Goal: Transaction & Acquisition: Purchase product/service

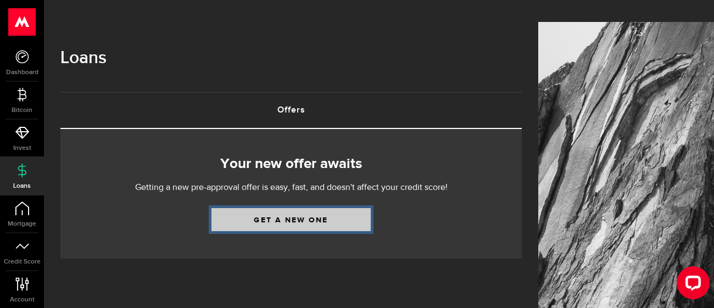
click at [324, 208] on link "Get a new one" at bounding box center [291, 219] width 159 height 23
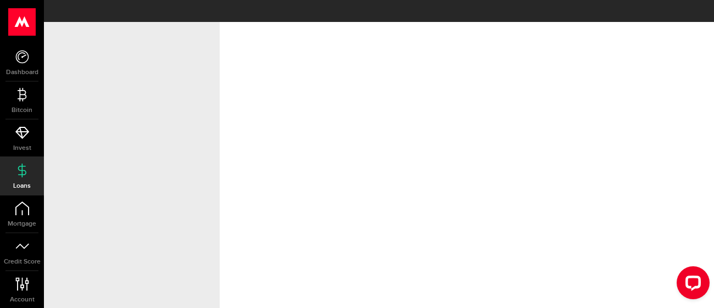
select select "Employed"
select select "6"
select select "1"
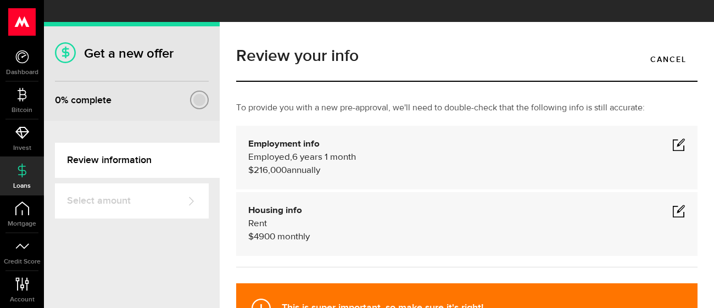
click at [679, 138] on span at bounding box center [678, 144] width 13 height 13
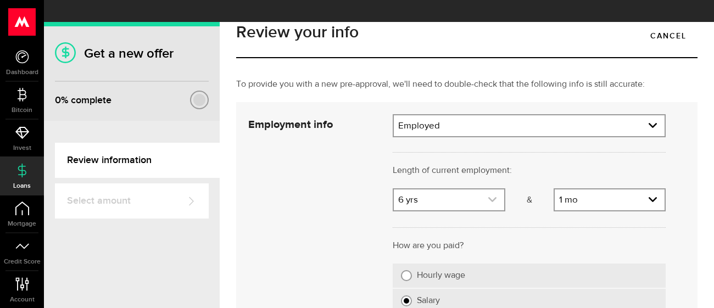
scroll to position [25, 0]
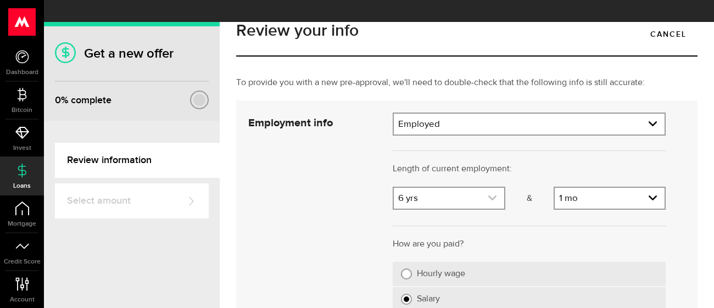
click at [493, 188] on link "expand select" at bounding box center [449, 198] width 110 height 21
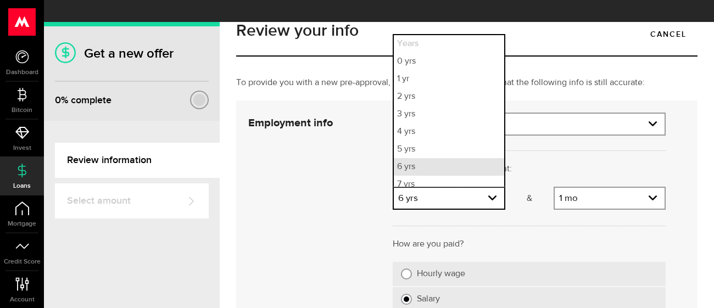
scroll to position [6, 0]
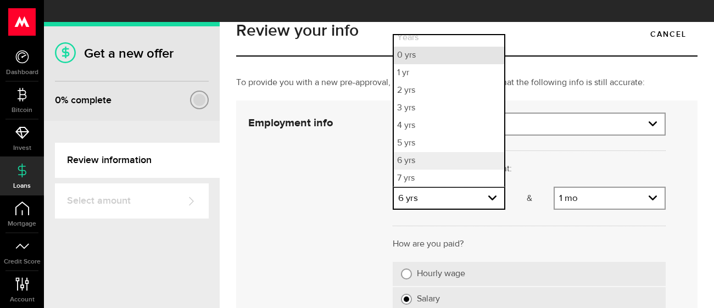
click at [438, 47] on li "0 yrs" at bounding box center [449, 56] width 110 height 18
select select "0"
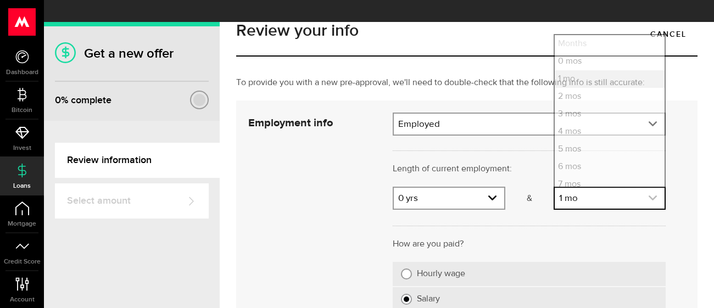
click at [600, 188] on link "expand select" at bounding box center [610, 198] width 110 height 21
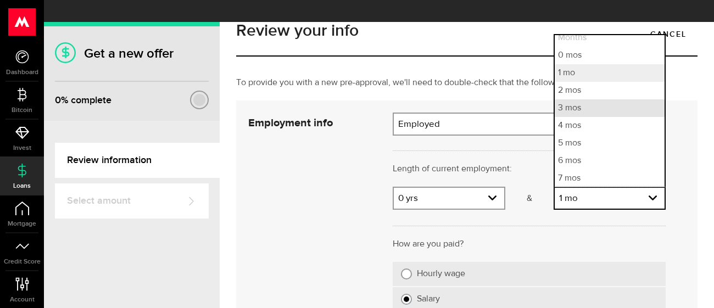
click at [594, 99] on li "3 mos" at bounding box center [610, 108] width 110 height 18
select select "3"
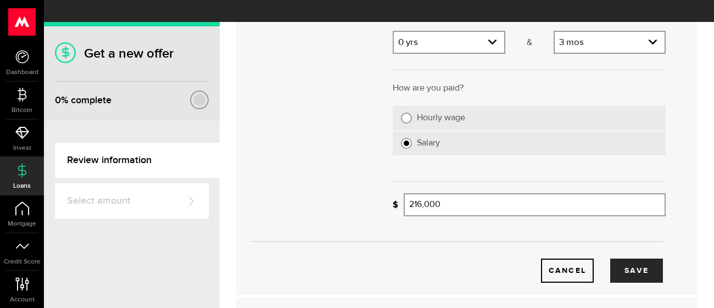
scroll to position [192, 0]
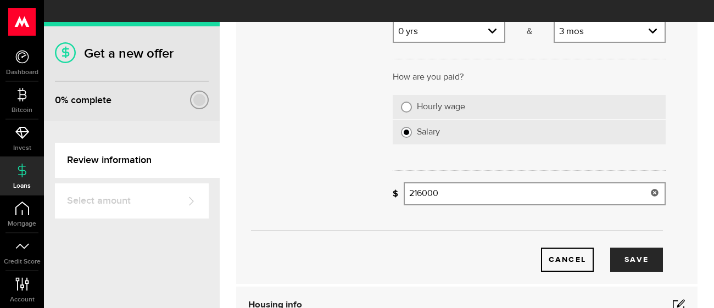
drag, startPoint x: 465, startPoint y: 179, endPoint x: 331, endPoint y: 158, distance: 135.7
click at [331, 158] on div "Employment info Employment type What's your employment situation like? Employed…" at bounding box center [457, 109] width 434 height 326
click at [630, 248] on button "Save" at bounding box center [636, 260] width 53 height 24
type input "205,000"
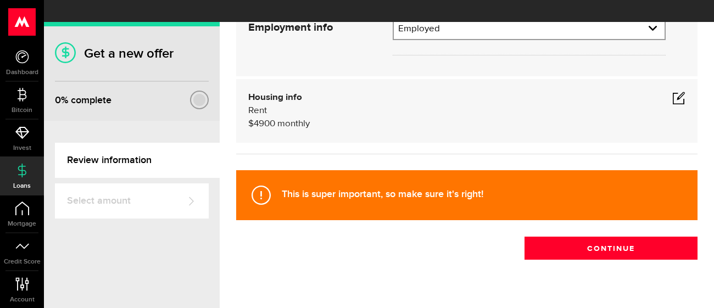
scroll to position [114, 0]
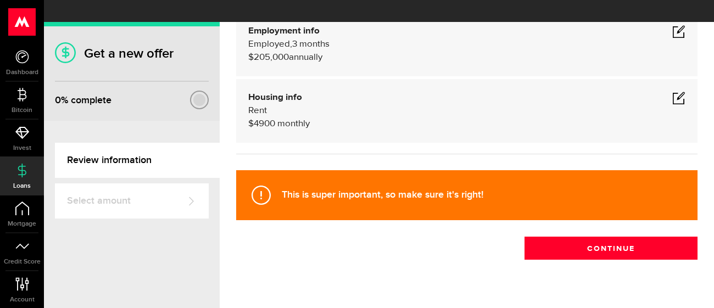
click at [682, 91] on span at bounding box center [678, 97] width 13 height 13
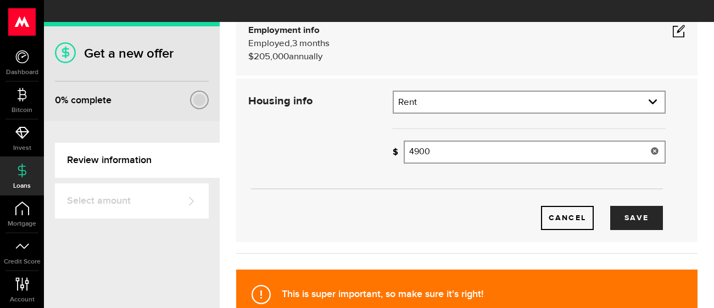
drag, startPoint x: 437, startPoint y: 126, endPoint x: 326, endPoint y: 118, distance: 110.8
click at [326, 118] on div "Housing info Residential status What's your residential status? Rent Residentia…" at bounding box center [457, 161] width 434 height 140
click at [626, 206] on button "Save" at bounding box center [636, 218] width 53 height 24
type input "2,800"
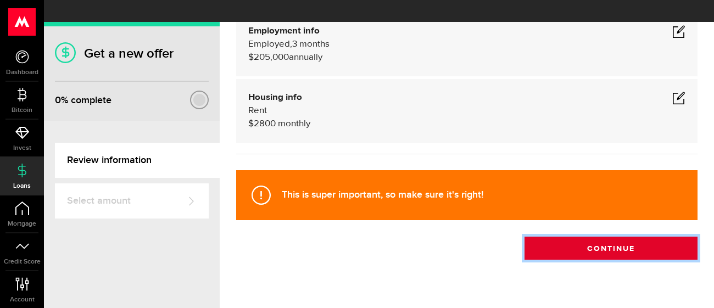
click at [588, 237] on button "Continue" at bounding box center [611, 248] width 173 height 23
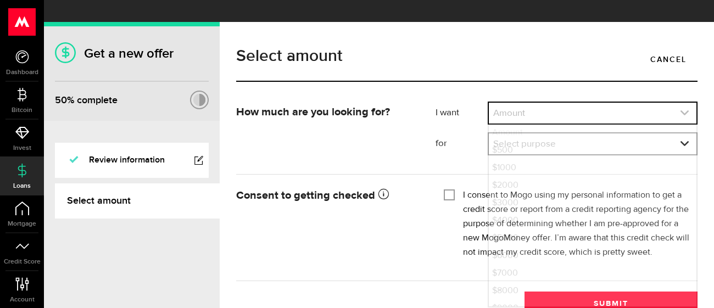
click at [550, 103] on link "expand select" at bounding box center [593, 113] width 208 height 21
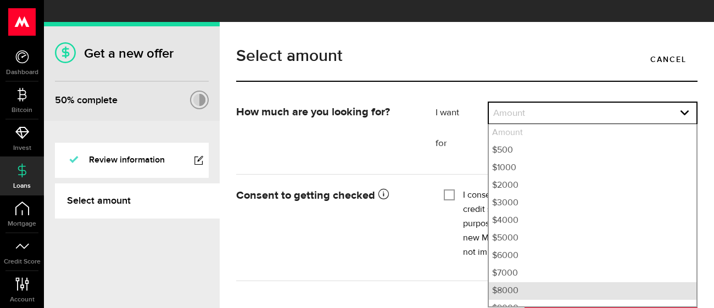
click at [540, 282] on li "$8000" at bounding box center [593, 291] width 208 height 18
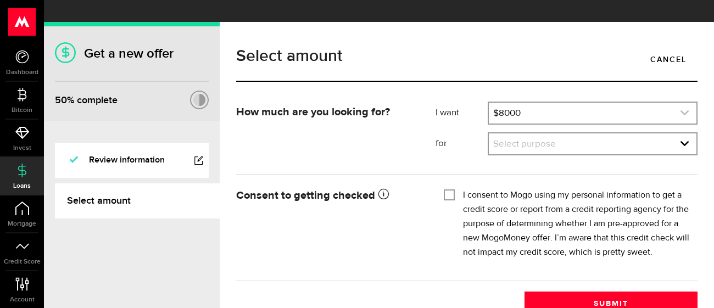
click at [590, 103] on link "expand select" at bounding box center [593, 113] width 208 height 21
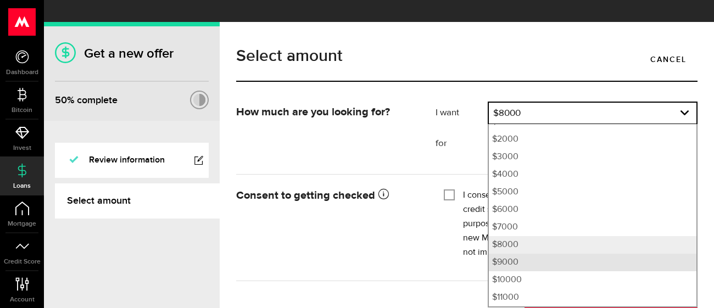
scroll to position [47, 0]
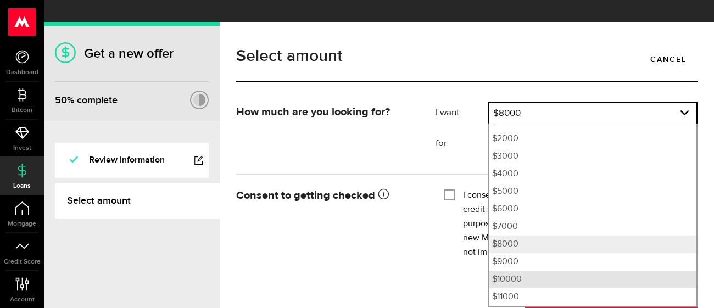
click at [547, 271] on li "$10000" at bounding box center [593, 280] width 208 height 18
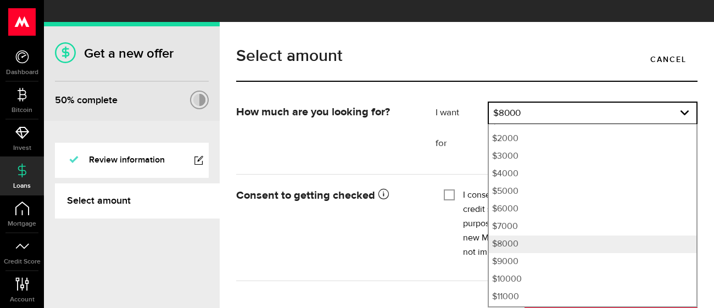
select select "10000"
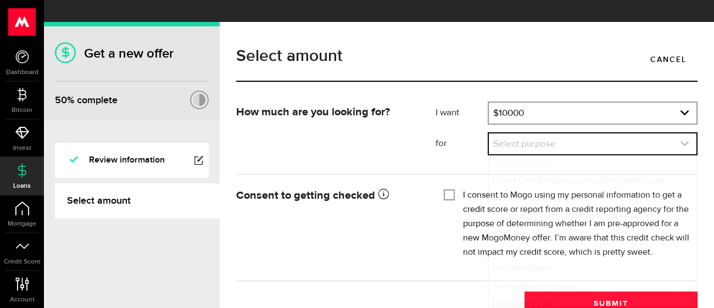
click at [509, 134] on link "expand select" at bounding box center [593, 144] width 208 height 21
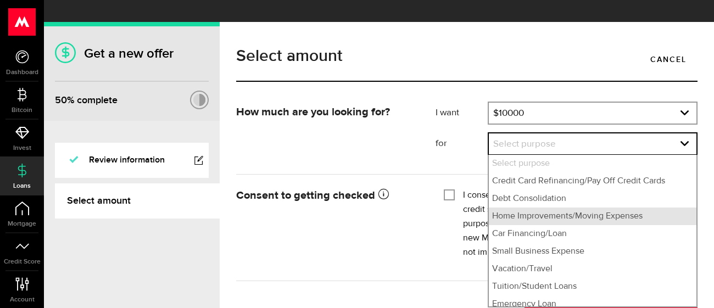
click at [570, 208] on li "Home Improvements/Moving Expenses" at bounding box center [593, 217] width 208 height 18
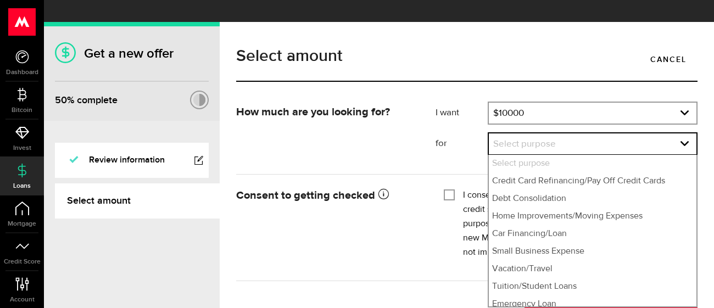
select select "Home Improvements/Moving Expenses"
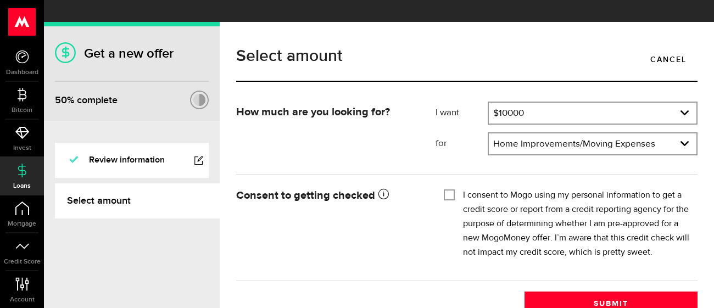
click at [447, 188] on input "I consent to Mogo using my personal information to get a credit score or report…" at bounding box center [449, 193] width 11 height 11
checkbox input "true"
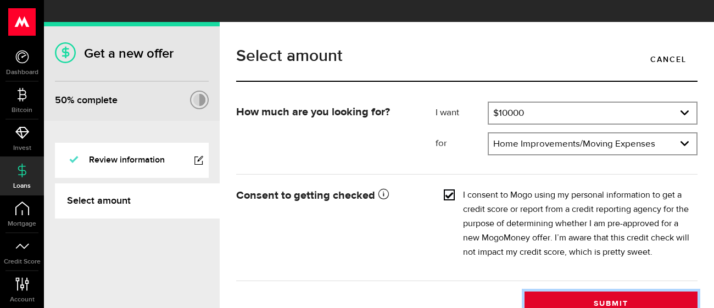
click at [576, 292] on button "Submit" at bounding box center [611, 303] width 173 height 23
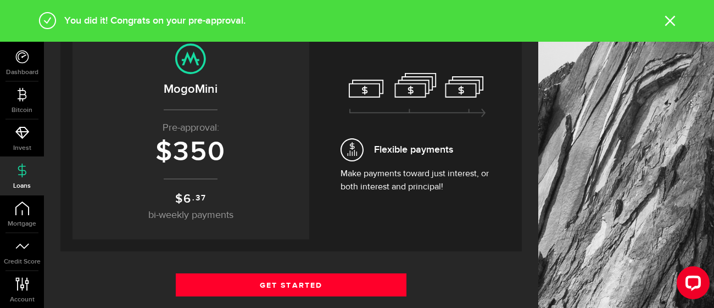
scroll to position [129, 0]
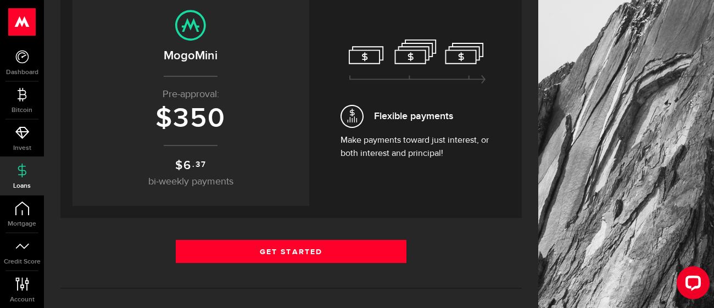
scroll to position [156, 0]
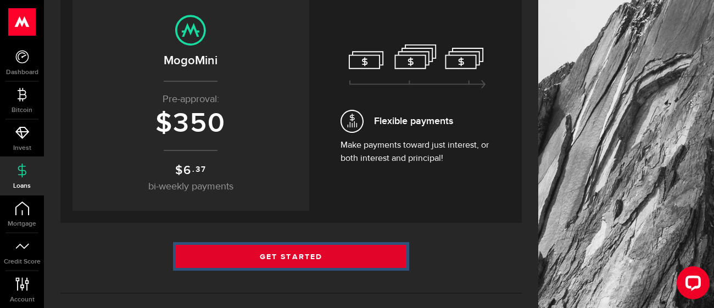
click at [310, 245] on link "Get Started" at bounding box center [291, 256] width 231 height 23
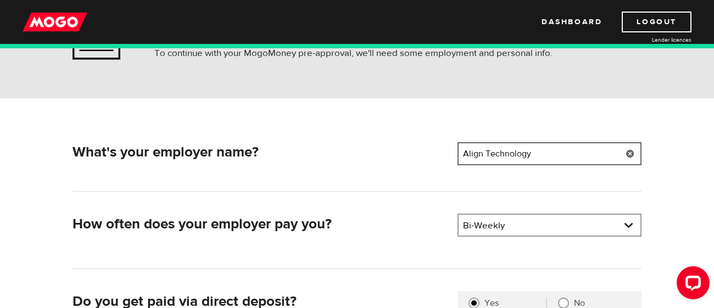
drag, startPoint x: 544, startPoint y: 150, endPoint x: 382, endPoint y: 146, distance: 162.1
click at [382, 146] on div "What's your employer name? Employer name Please enter your employer's name Alig…" at bounding box center [357, 155] width 579 height 27
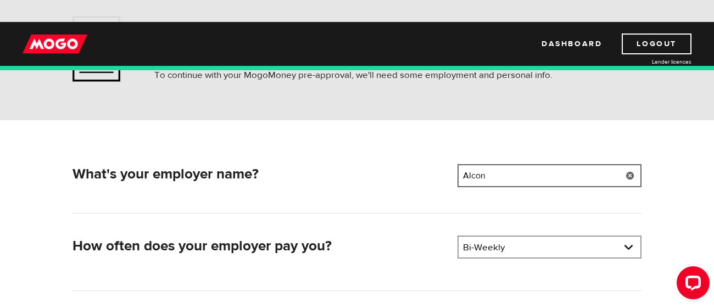
type input "Alcon"
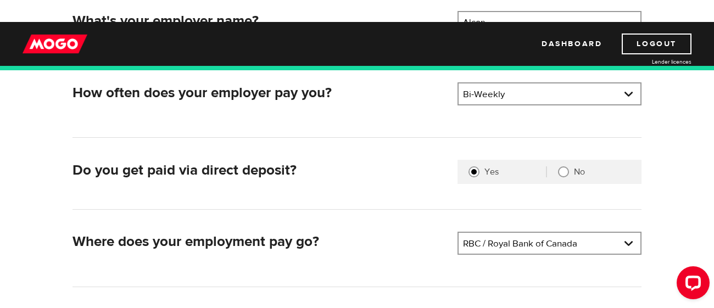
scroll to position [248, 0]
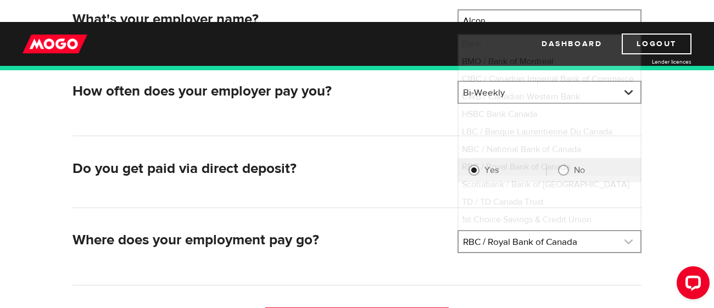
click at [472, 231] on link at bounding box center [550, 241] width 182 height 21
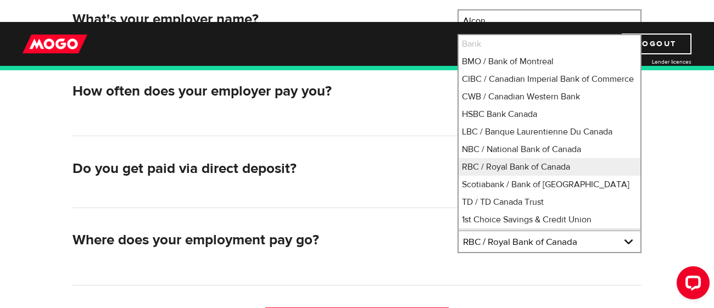
scroll to position [29, 0]
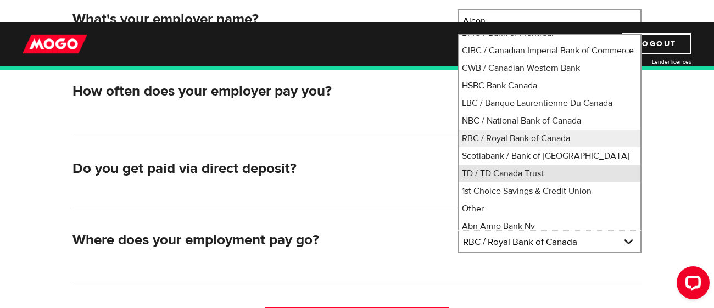
click at [486, 170] on li "TD / TD Canada Trust" at bounding box center [550, 174] width 182 height 18
select select "9"
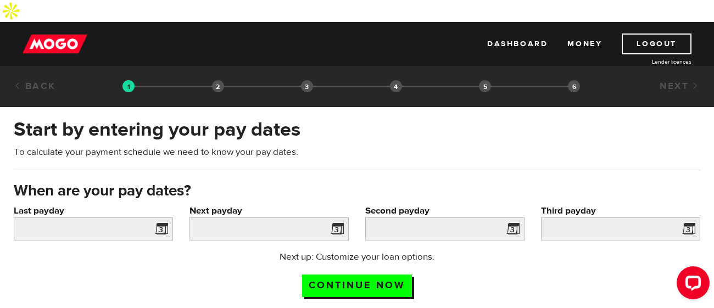
click at [160, 222] on span at bounding box center [159, 231] width 16 height 18
click at [103, 218] on input "Last payday" at bounding box center [93, 229] width 159 height 23
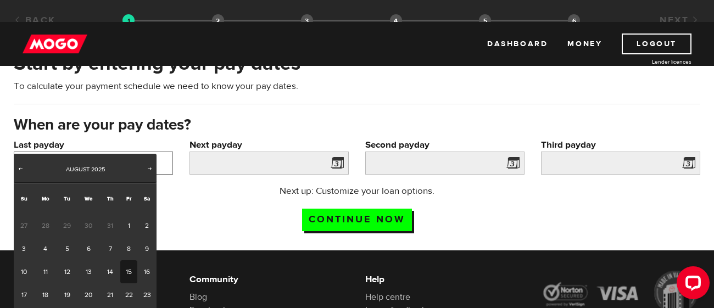
scroll to position [92, 0]
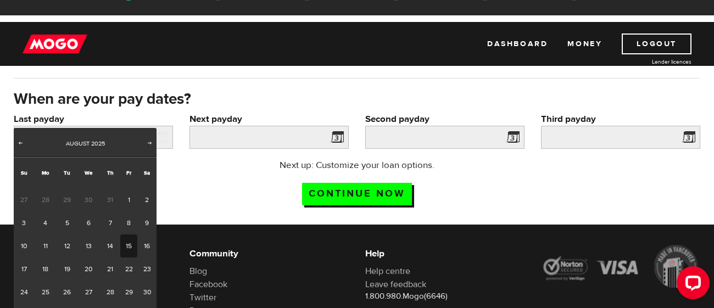
click at [124, 251] on link "15" at bounding box center [128, 246] width 17 height 23
type input "2025/08/15"
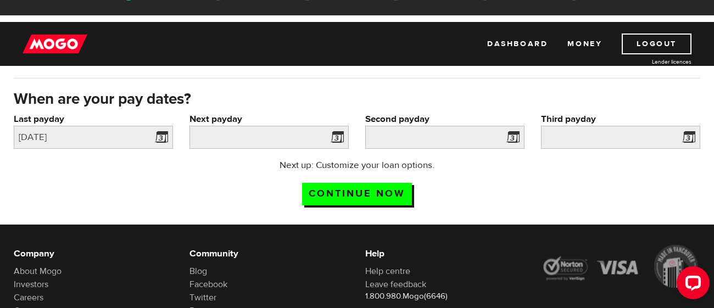
click at [338, 130] on span at bounding box center [335, 139] width 16 height 18
click at [221, 126] on input "Next payday" at bounding box center [269, 137] width 159 height 23
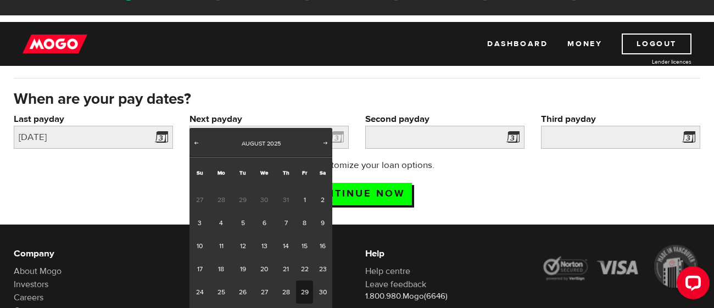
click at [307, 299] on link "29" at bounding box center [304, 292] width 17 height 23
type input "2025/08/29"
type input "2025/9/12"
type input "2025/9/26"
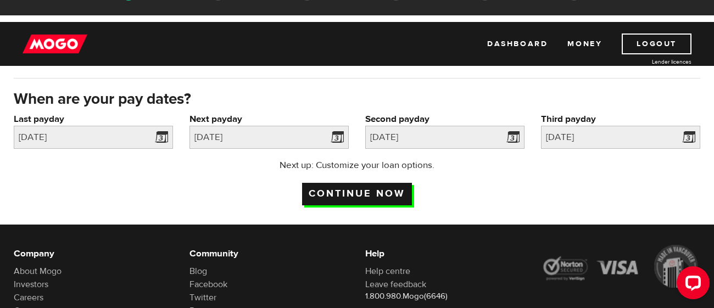
click at [356, 183] on input "Continue now" at bounding box center [357, 194] width 110 height 23
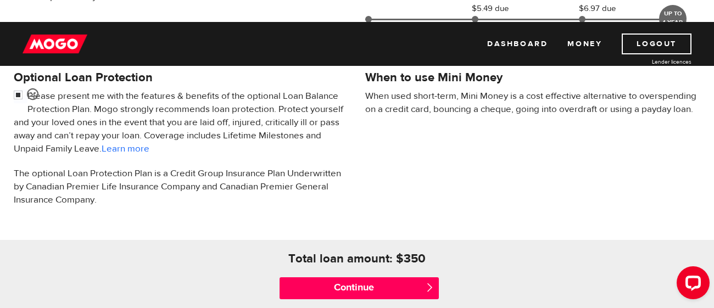
scroll to position [389, 0]
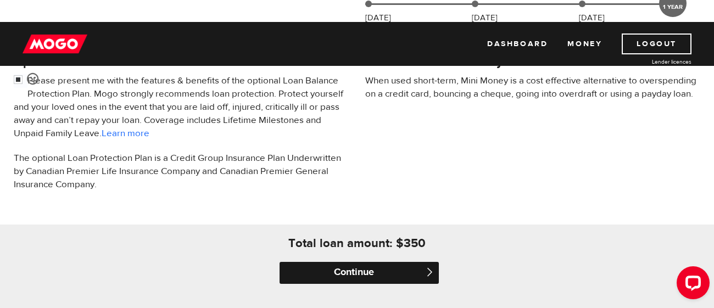
click at [393, 262] on input "Continue" at bounding box center [359, 273] width 159 height 22
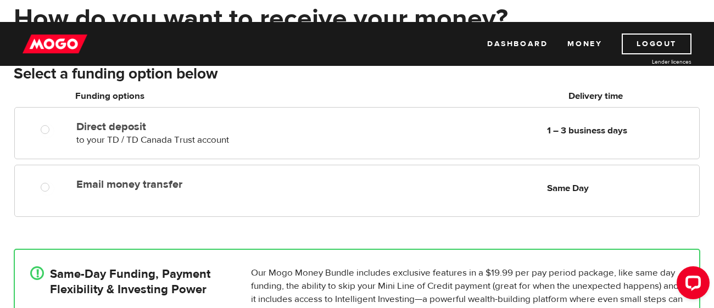
scroll to position [120, 0]
radio input "true"
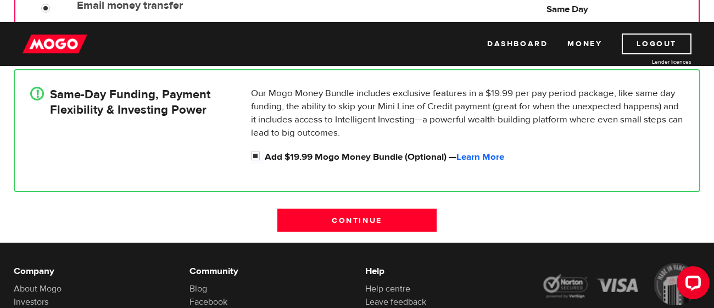
scroll to position [301, 0]
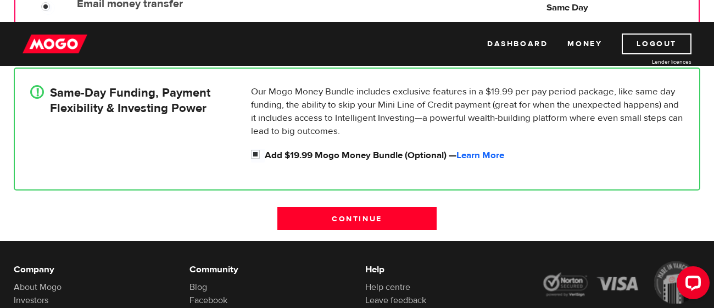
click at [561, 262] on img at bounding box center [620, 283] width 159 height 43
click at [253, 149] on input "Add $19.99 Mogo Money Bundle (Optional) — Learn More" at bounding box center [258, 156] width 14 height 14
checkbox input "false"
radio input "false"
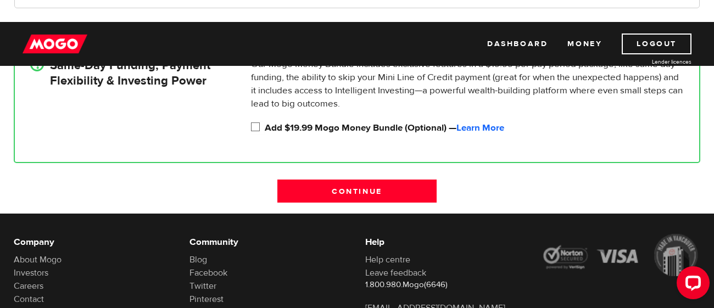
scroll to position [330, 0]
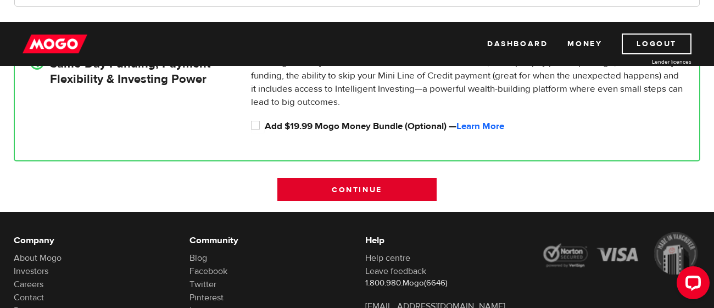
click at [398, 178] on input "Continue" at bounding box center [356, 189] width 159 height 23
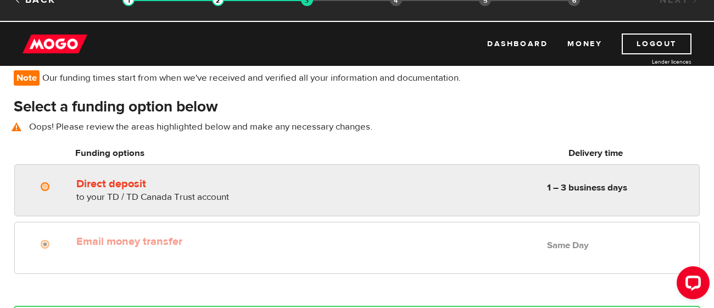
scroll to position [81, 0]
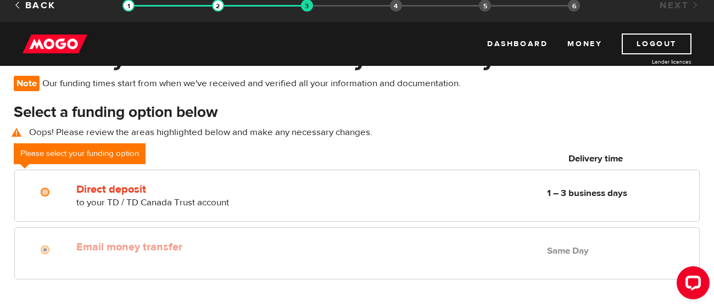
click at [412, 237] on div "Email money transfer Delivery in Same Day Same Day" at bounding box center [357, 253] width 686 height 52
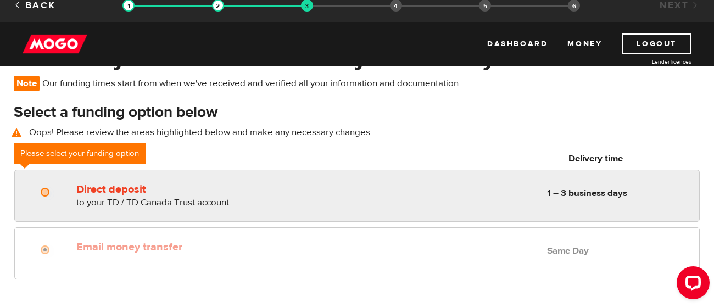
radio input "true"
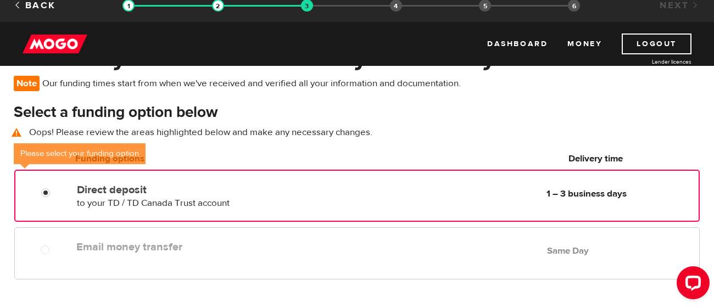
click at [391, 179] on div "Direct deposit to your TD / TD Canada Trust account Delivery in 1 – 3 business …" at bounding box center [386, 194] width 626 height 31
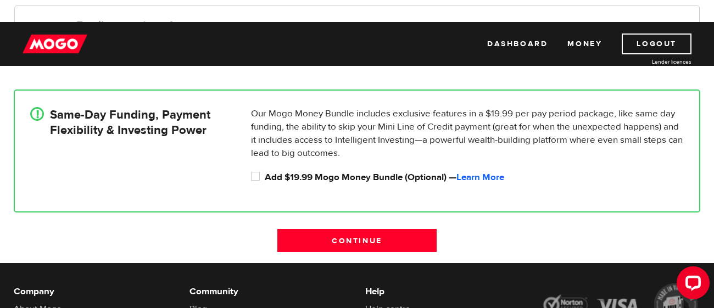
scroll to position [303, 0]
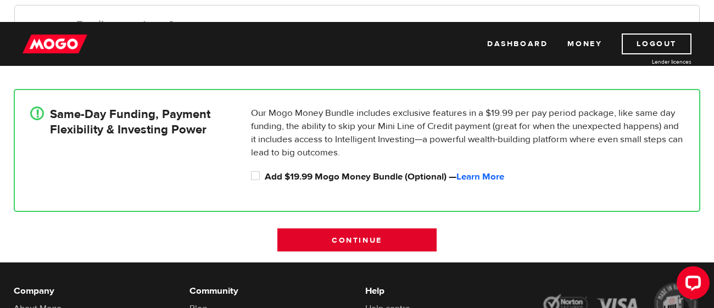
click at [390, 229] on input "Continue" at bounding box center [356, 240] width 159 height 23
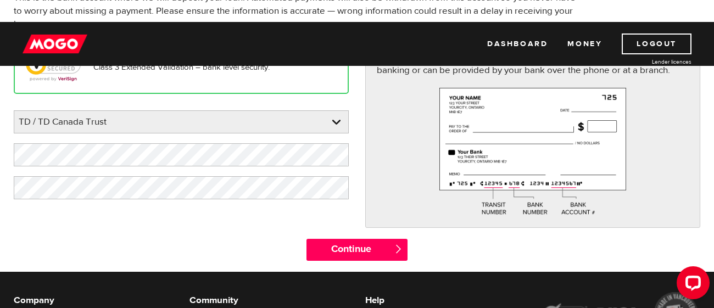
scroll to position [166, 0]
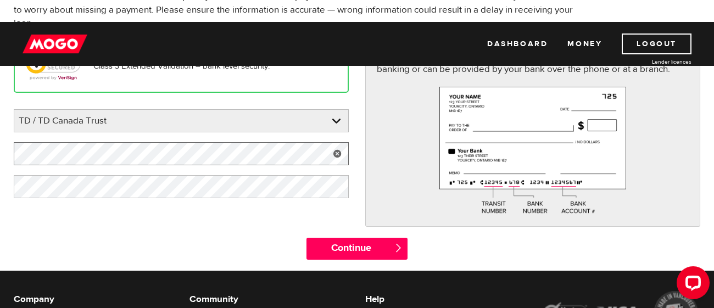
click at [0, 131] on form "Bank account information Oops! Please review the areas highlighted below and ma…" at bounding box center [357, 112] width 714 height 315
click at [0, 153] on form "Bank account information Oops! Please review the areas highlighted below and ma…" at bounding box center [357, 112] width 714 height 315
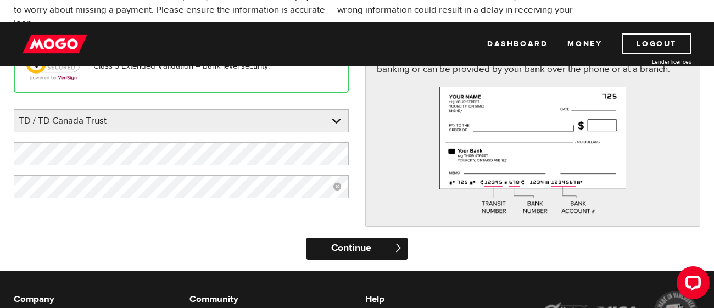
click at [396, 238] on input "Continue" at bounding box center [357, 249] width 101 height 22
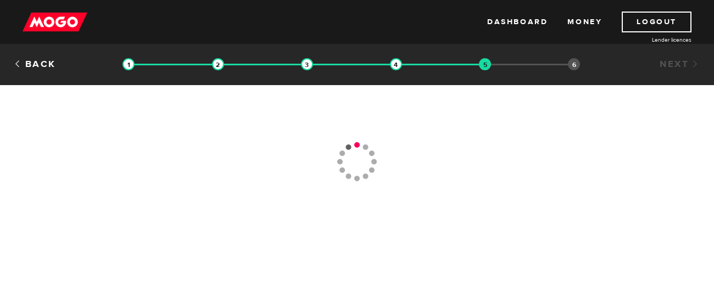
type input "(647) 360-8540"
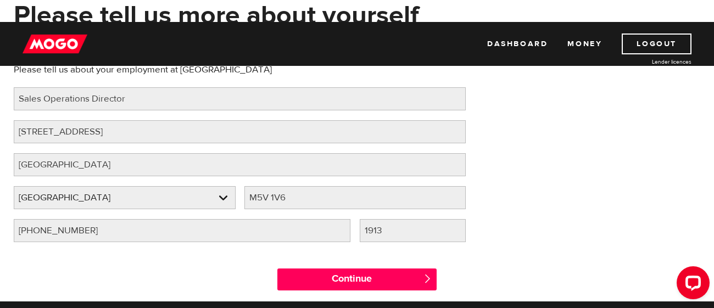
scroll to position [138, 0]
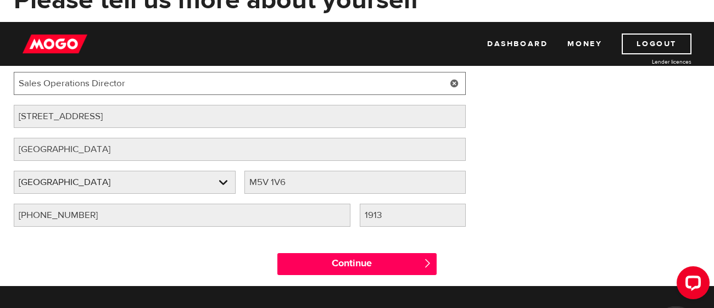
drag, startPoint x: 137, startPoint y: 64, endPoint x: 30, endPoint y: 69, distance: 107.8
click at [30, 72] on input "Sales Operations Director" at bounding box center [240, 83] width 452 height 23
type input "S"
type input "H"
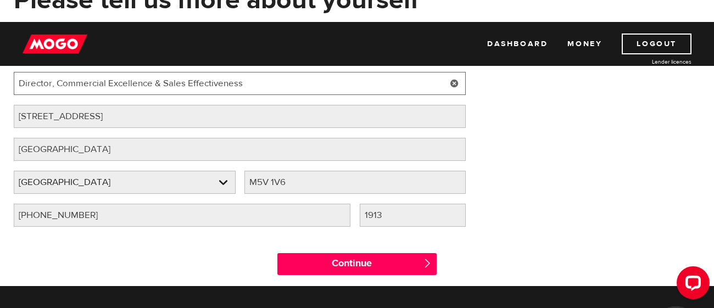
type input "Director, Commercial Excellence & Sales Effectiveness"
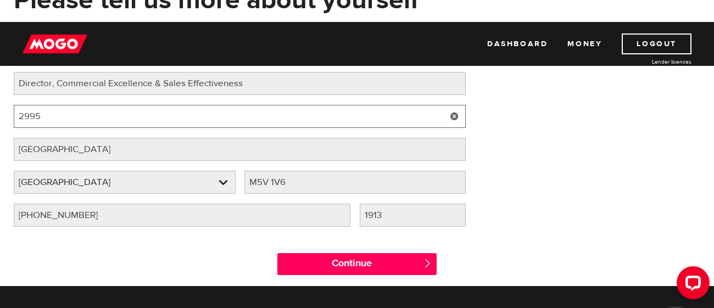
scroll to position [0, 0]
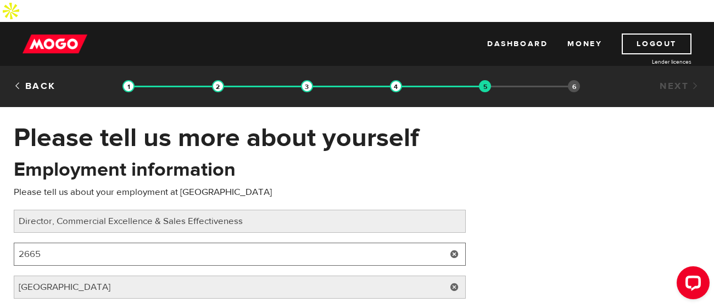
type input "2665 Meadowpine Boulevard"
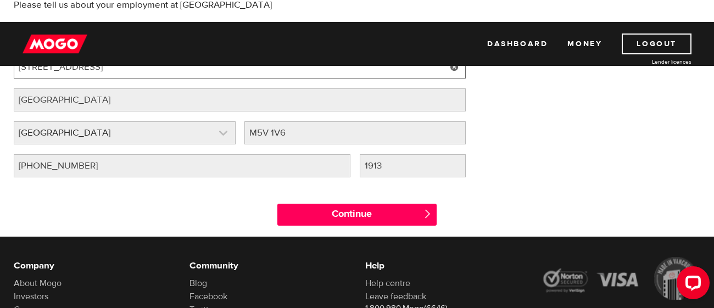
scroll to position [186, 0]
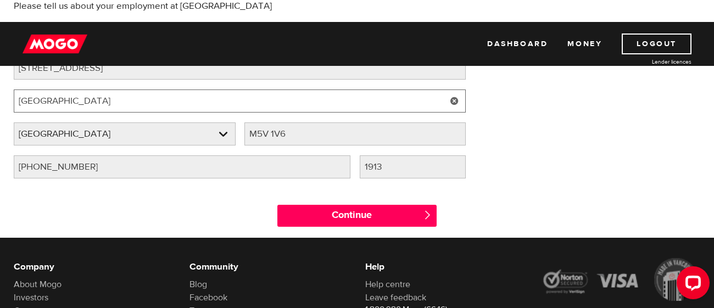
drag, startPoint x: 66, startPoint y: 79, endPoint x: 1, endPoint y: 88, distance: 66.1
click at [1, 88] on div "Please tell us more about yourself Oops! Please review the areas highlighted be…" at bounding box center [357, 87] width 714 height 302
type input "Mississauga"
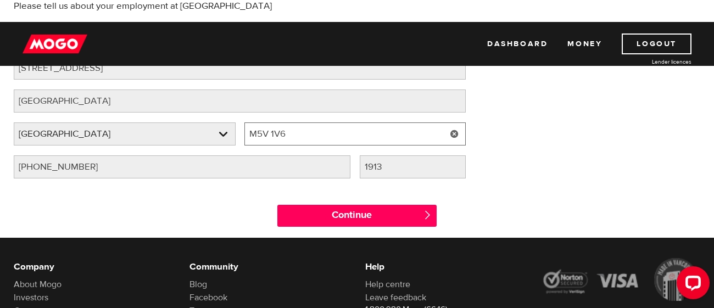
drag, startPoint x: 332, startPoint y: 109, endPoint x: 243, endPoint y: 96, distance: 90.5
click at [243, 96] on div "Employment information Please tell us about your employment at Alcon Job title …" at bounding box center [239, 79] width 469 height 218
type input "L5N8C7"
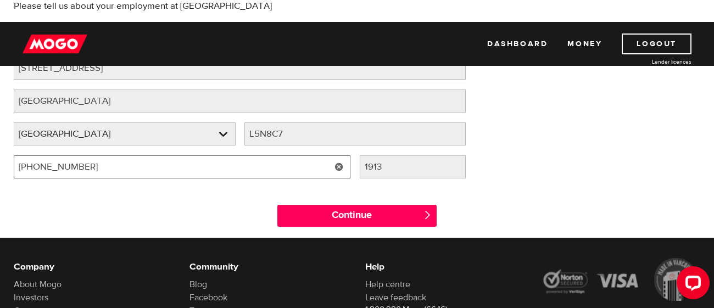
type input "(800) 268-4574"
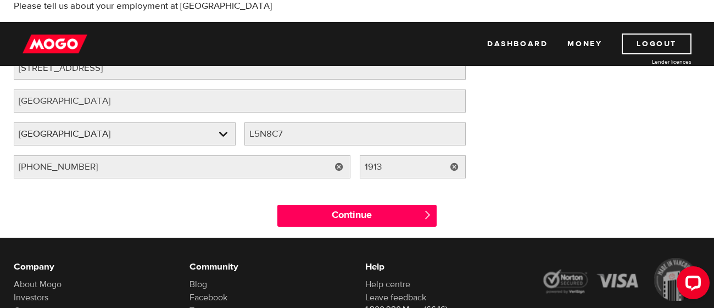
click at [454, 155] on link at bounding box center [454, 166] width 23 height 23
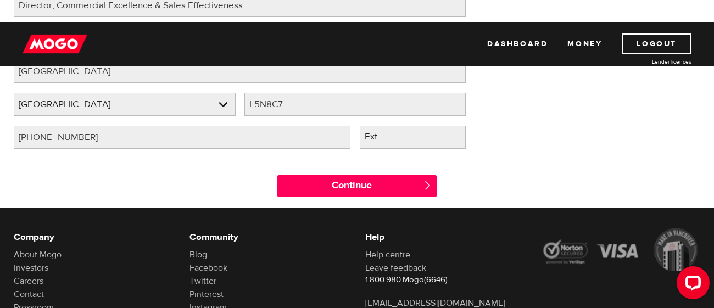
scroll to position [213, 0]
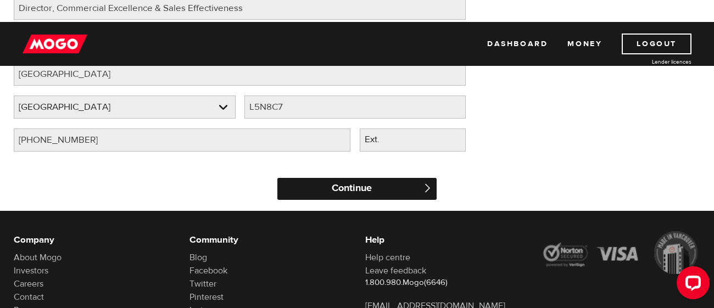
click at [329, 178] on input "Continue" at bounding box center [356, 189] width 159 height 22
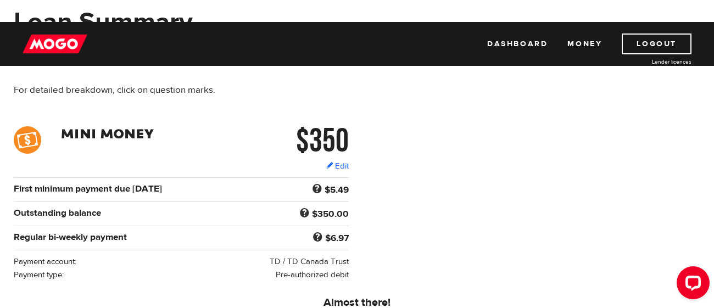
scroll to position [116, 0]
click at [345, 160] on link "Edit" at bounding box center [337, 166] width 23 height 12
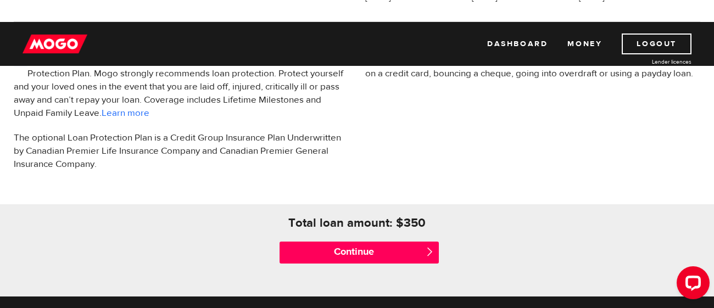
scroll to position [411, 0]
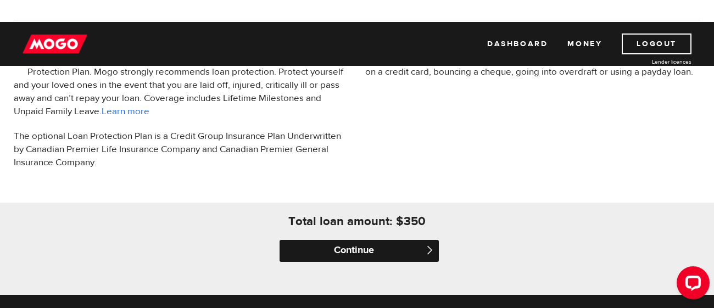
click at [390, 240] on input "Continue" at bounding box center [359, 251] width 159 height 22
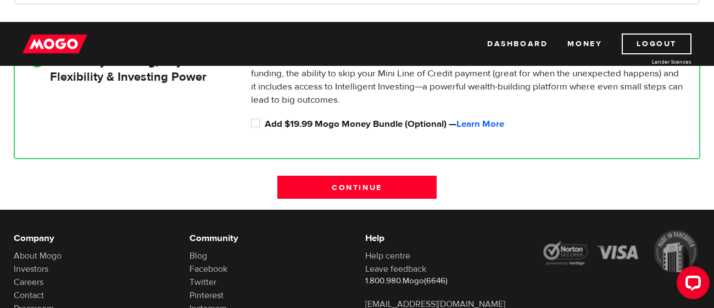
scroll to position [363, 0]
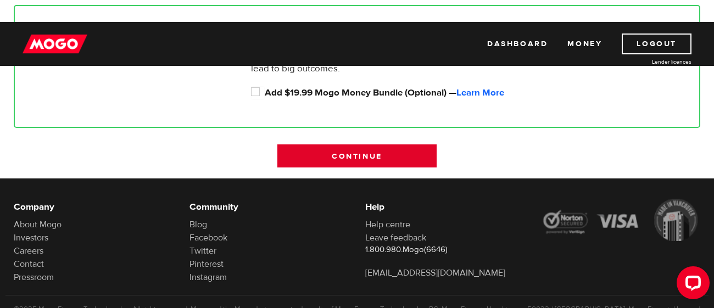
click at [364, 144] on input "Continue" at bounding box center [356, 155] width 159 height 23
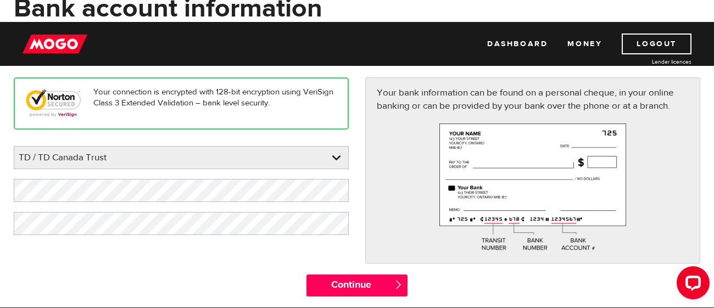
scroll to position [132, 0]
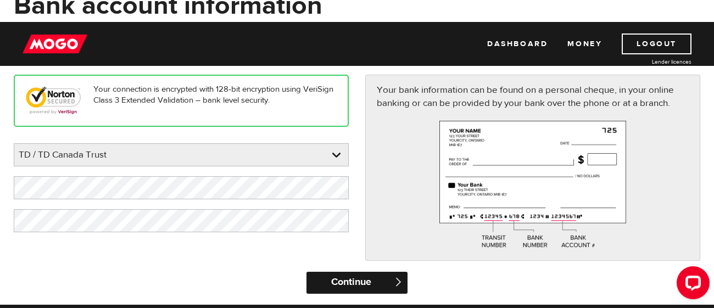
click at [364, 272] on input "Continue" at bounding box center [357, 283] width 101 height 22
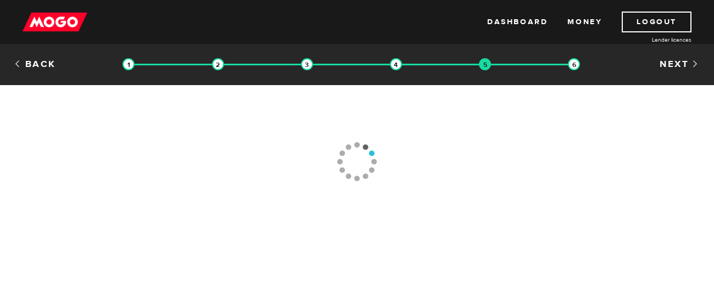
type input "[PHONE_NUMBER]"
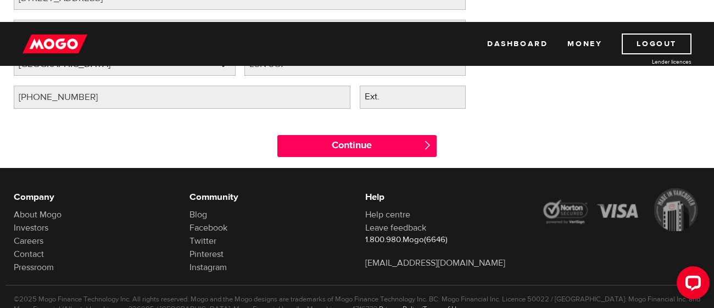
scroll to position [259, 0]
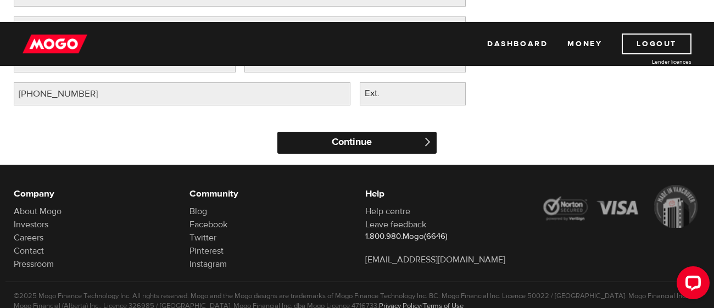
click at [363, 132] on input "Continue" at bounding box center [356, 143] width 159 height 22
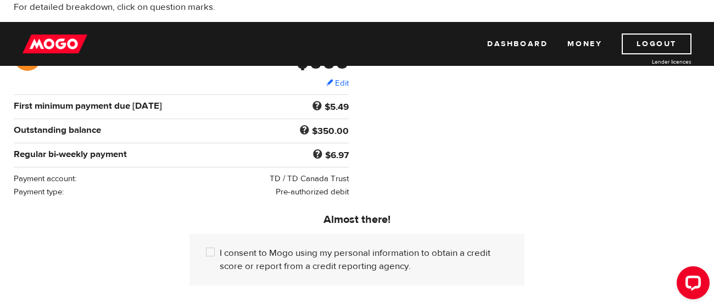
scroll to position [201, 0]
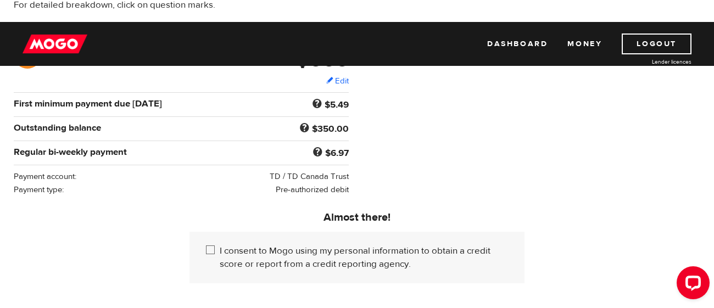
click at [215, 244] on input "I consent to Mogo using my personal information to obtain a credit score or rep…" at bounding box center [213, 251] width 14 height 14
checkbox input "true"
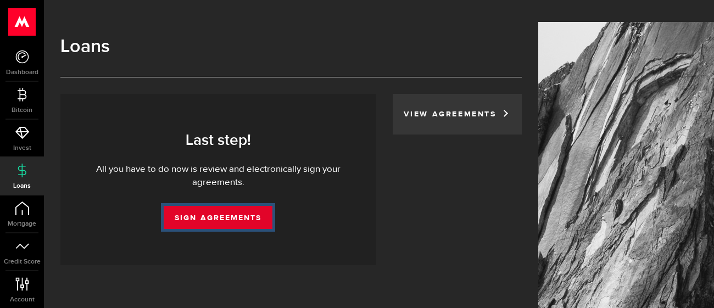
click at [180, 206] on link "Sign Agreements" at bounding box center [218, 217] width 109 height 23
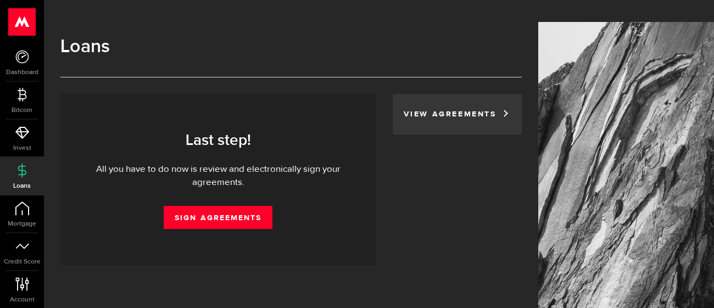
click at [214, 207] on div "Last step! All you have to do now is review and electronically sign your agreem…" at bounding box center [218, 179] width 316 height 171
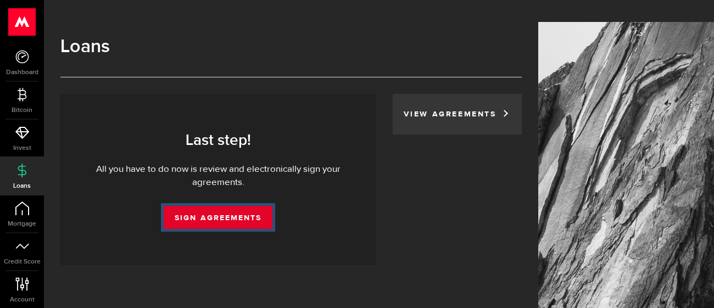
click at [223, 206] on link "Sign Agreements" at bounding box center [218, 217] width 109 height 23
